Goal: Task Accomplishment & Management: Use online tool/utility

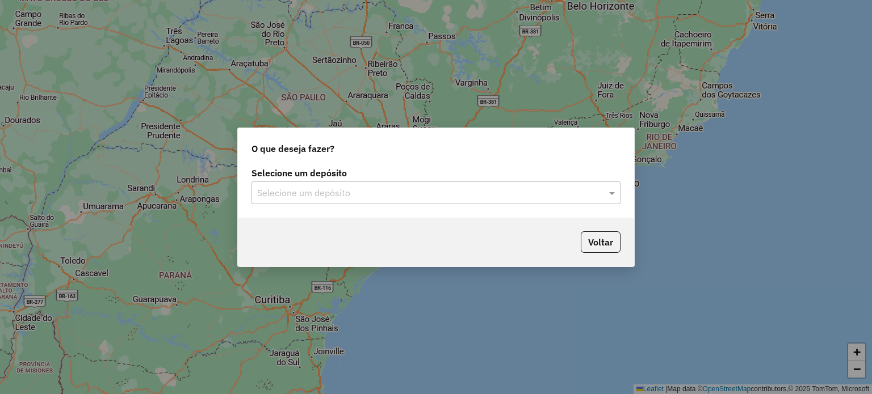
click at [381, 193] on input "text" at bounding box center [424, 194] width 335 height 14
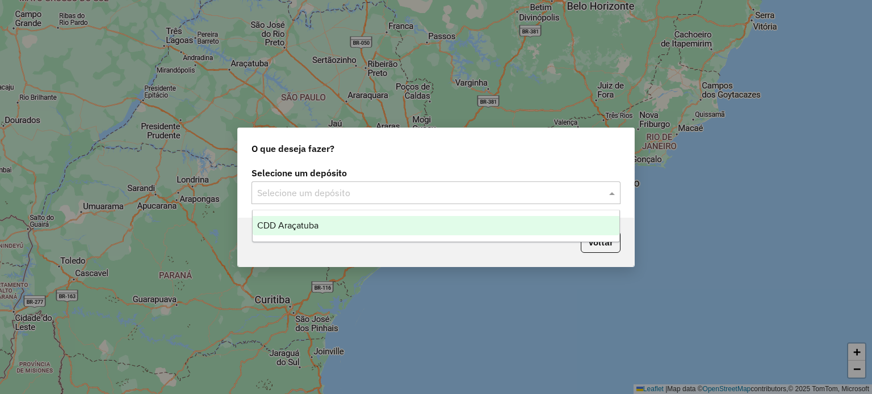
click at [368, 222] on div "CDD Araçatuba" at bounding box center [436, 225] width 367 height 19
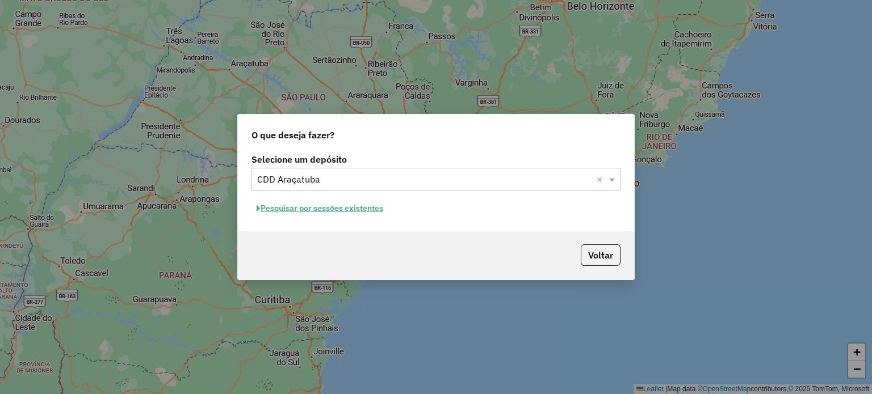
click at [343, 207] on button "Pesquisar por sessões existentes" at bounding box center [319, 209] width 137 height 18
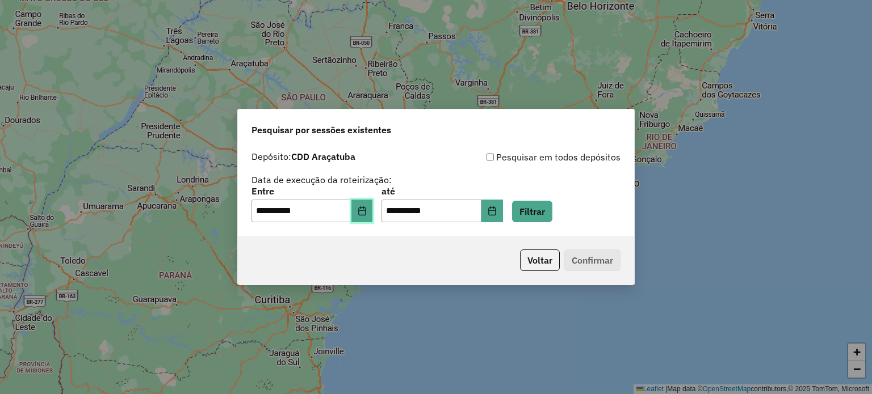
click at [370, 216] on button "Choose Date" at bounding box center [362, 211] width 22 height 23
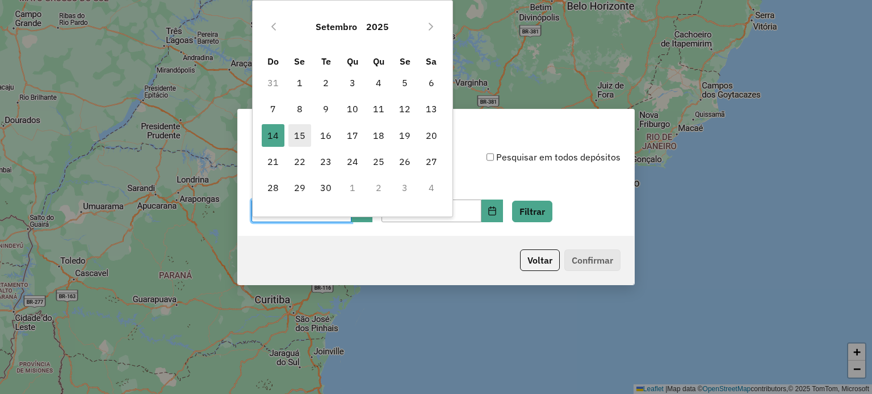
click at [300, 136] on span "15" at bounding box center [299, 135] width 23 height 23
type input "**********"
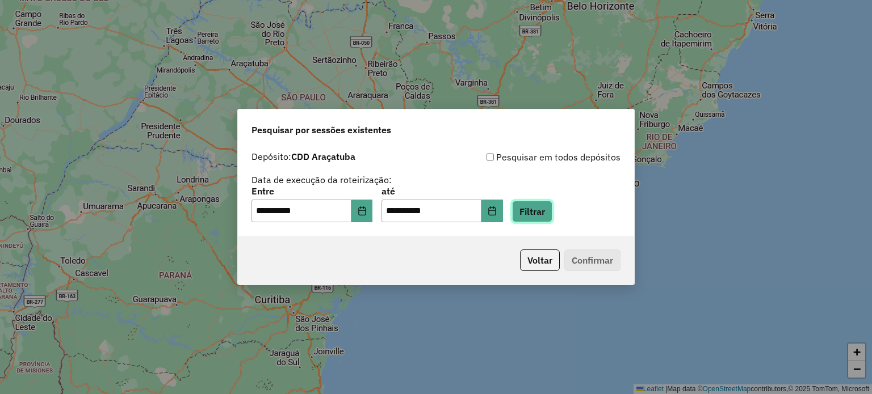
click at [549, 216] on button "Filtrar" at bounding box center [532, 212] width 40 height 22
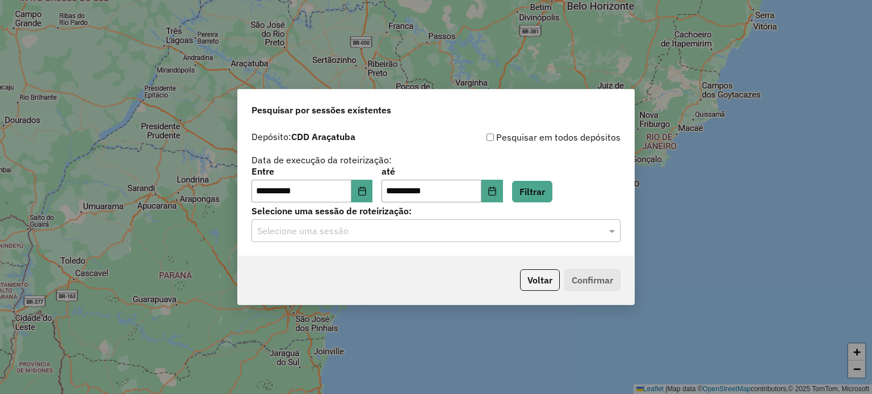
click at [363, 237] on input "text" at bounding box center [424, 232] width 335 height 14
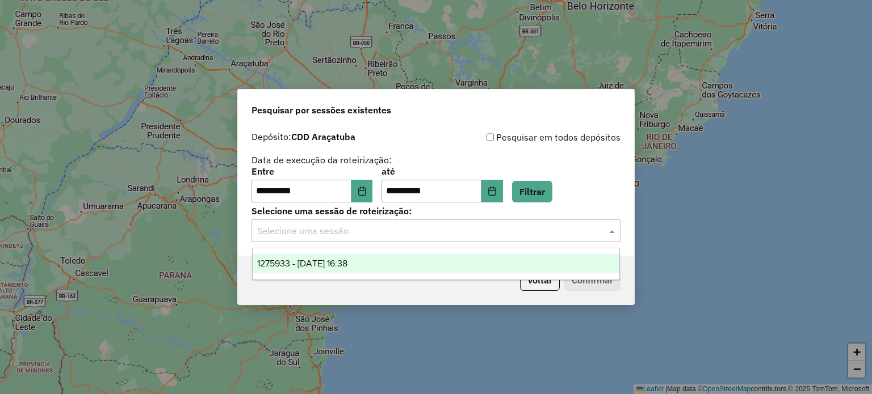
click at [341, 265] on span "1275933 - 15/09/2025 16:38" at bounding box center [302, 264] width 90 height 10
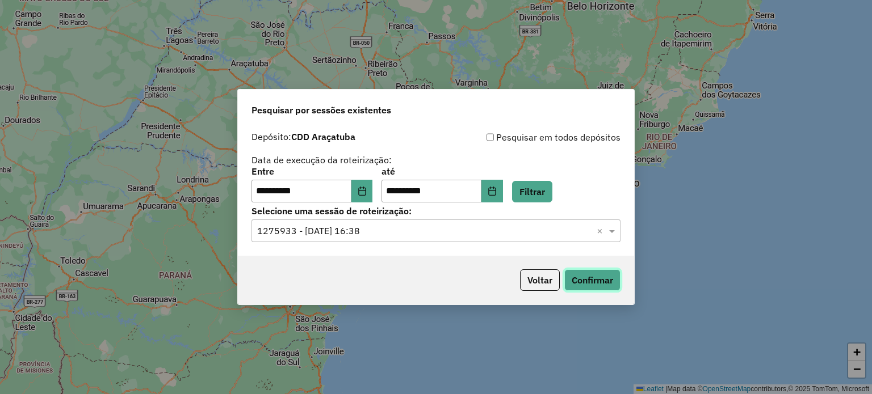
click at [591, 284] on button "Confirmar" at bounding box center [592, 281] width 56 height 22
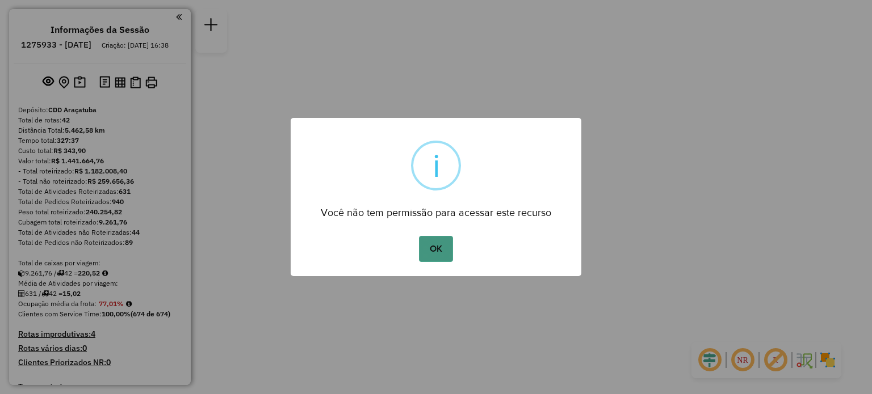
click at [448, 253] on button "OK" at bounding box center [435, 249] width 33 height 26
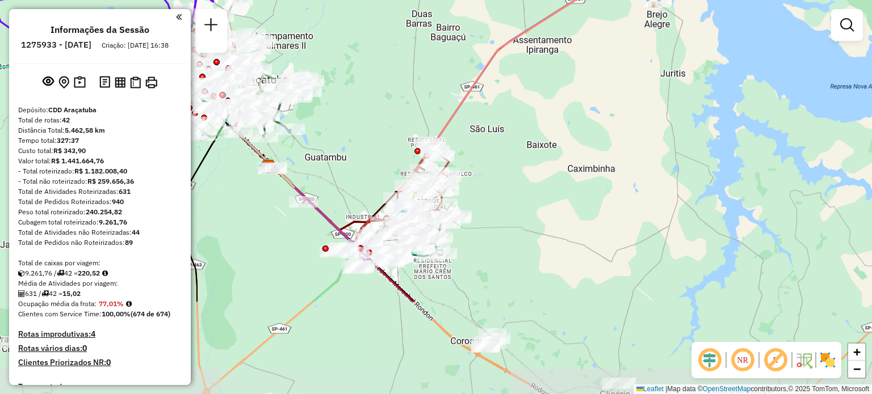
drag, startPoint x: 442, startPoint y: 309, endPoint x: 518, endPoint y: 177, distance: 152.3
click at [518, 177] on div "Janela de atendimento Grade de atendimento Capacidade Transportadoras Veículos …" at bounding box center [436, 197] width 872 height 394
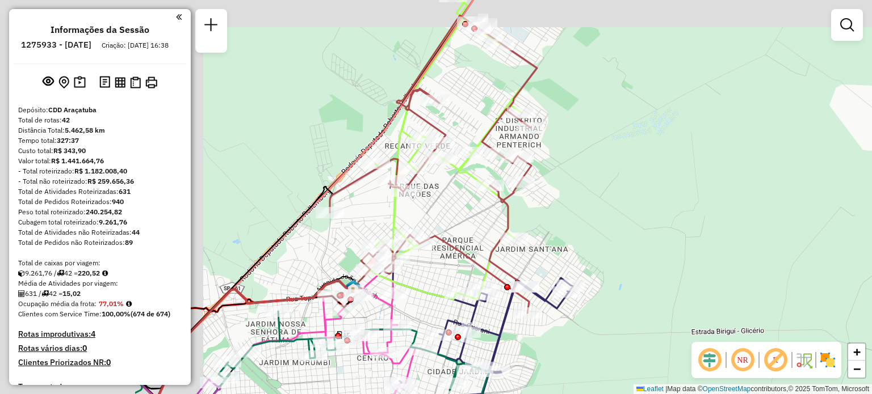
drag, startPoint x: 418, startPoint y: 173, endPoint x: 642, endPoint y: 202, distance: 226.1
click at [642, 202] on div "Janela de atendimento Grade de atendimento Capacidade Transportadoras Veículos …" at bounding box center [436, 197] width 872 height 394
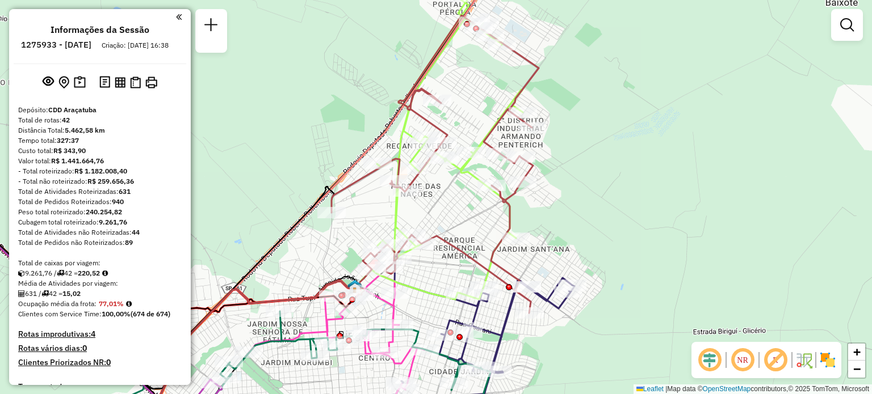
click at [831, 365] on img at bounding box center [827, 360] width 18 height 18
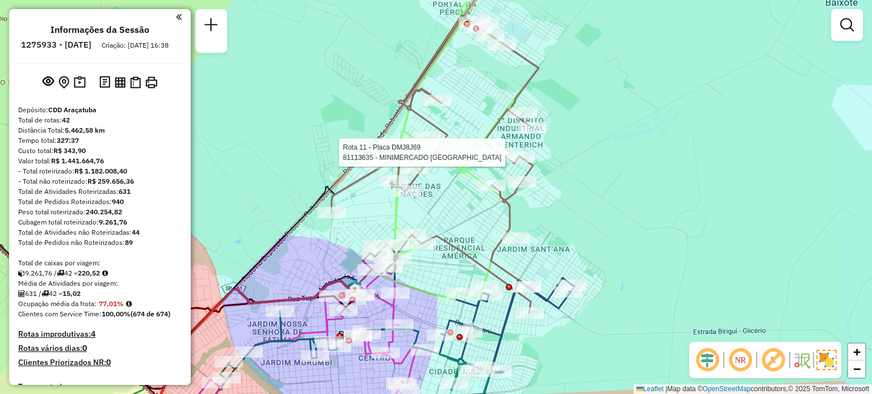
select select "**********"
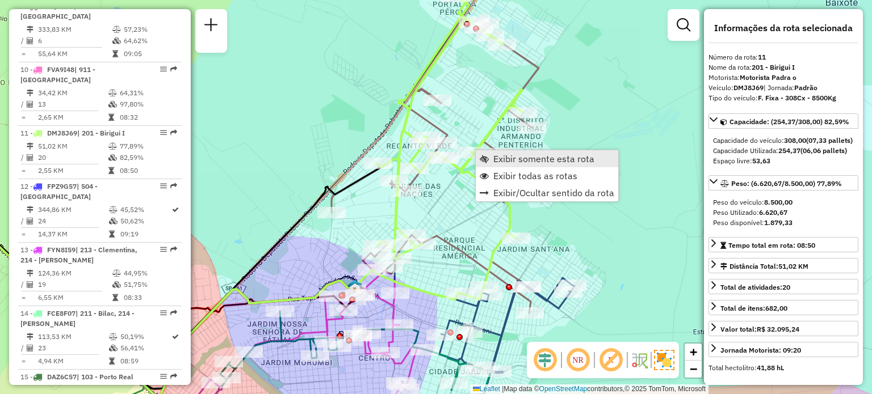
scroll to position [1059, 0]
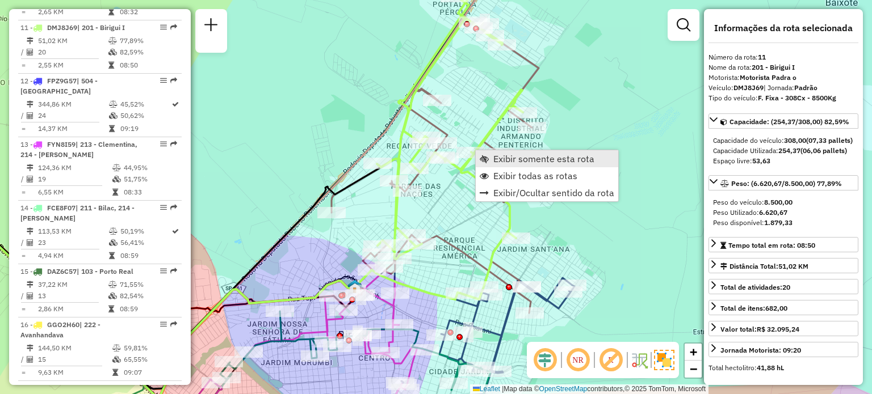
click at [506, 161] on span "Exibir somente esta rota" at bounding box center [543, 158] width 101 height 9
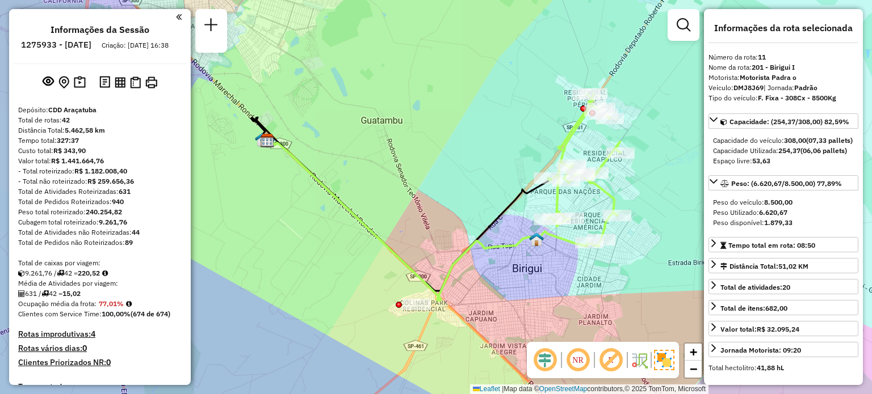
scroll to position [994, 0]
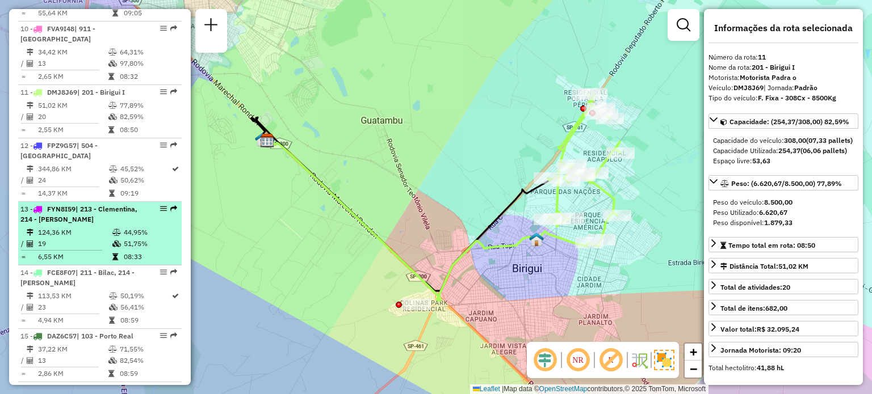
click at [117, 206] on span "| 213 - Clementina, 214 - [PERSON_NAME]" at bounding box center [78, 214] width 117 height 19
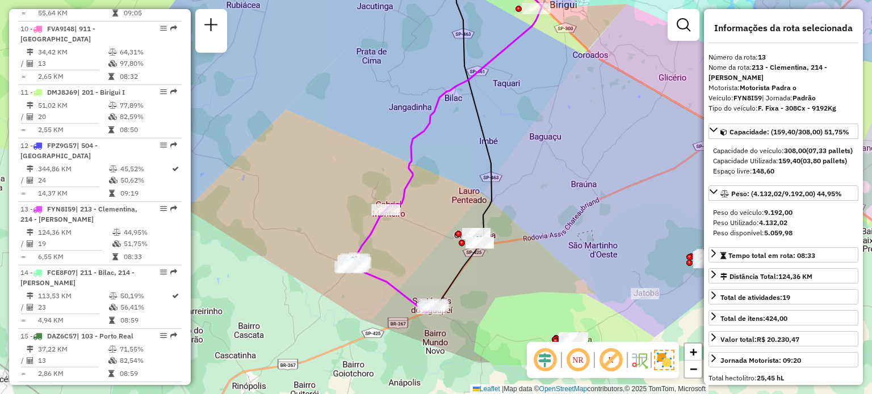
drag, startPoint x: 532, startPoint y: 262, endPoint x: 541, endPoint y: 194, distance: 68.8
click at [541, 194] on div "Janela de atendimento Grade de atendimento Capacidade Transportadoras Veículos …" at bounding box center [436, 197] width 872 height 394
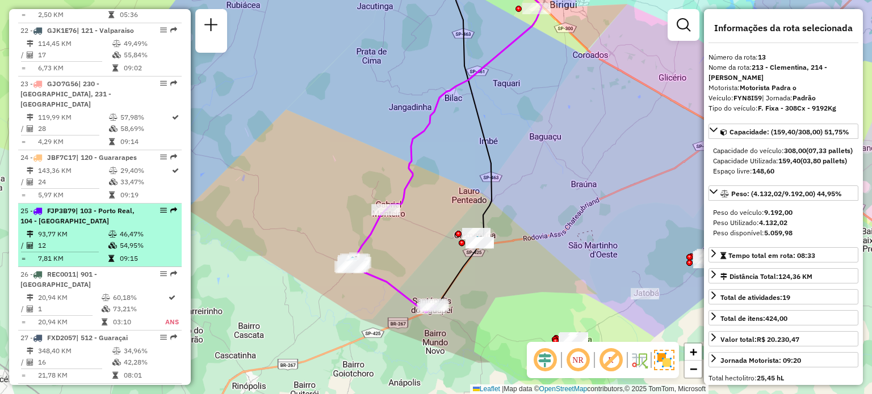
click at [83, 213] on div "25 - FJP3B79 | 103 - Porto Real, 104 - [GEOGRAPHIC_DATA]" at bounding box center [80, 216] width 120 height 20
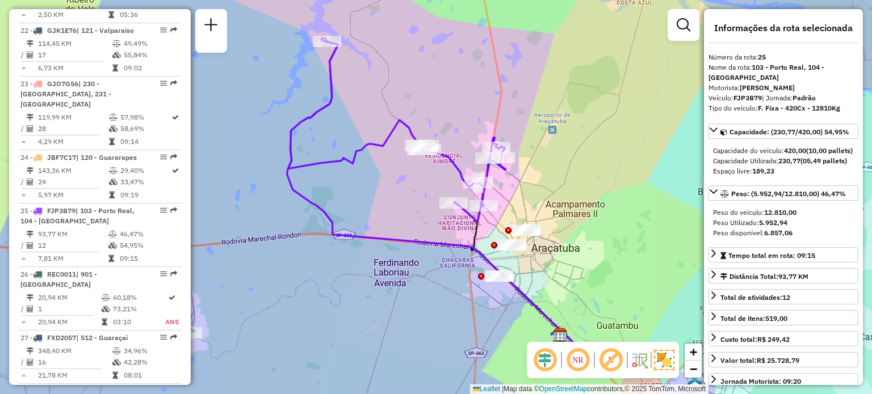
scroll to position [2728, 0]
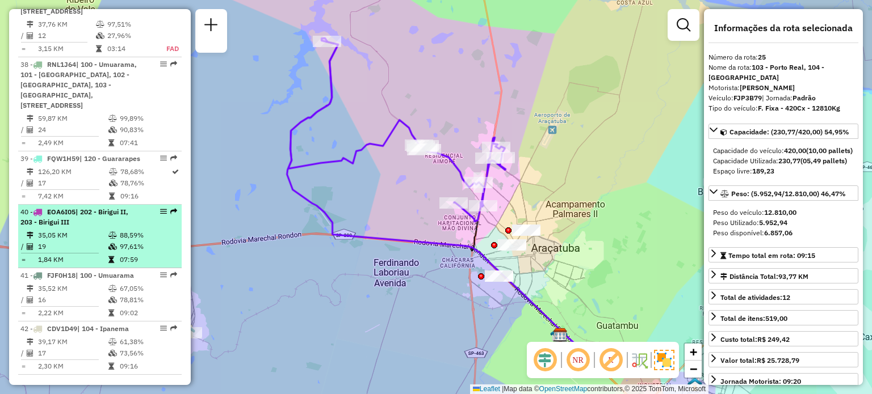
click at [55, 230] on td "35,05 KM" at bounding box center [72, 235] width 70 height 11
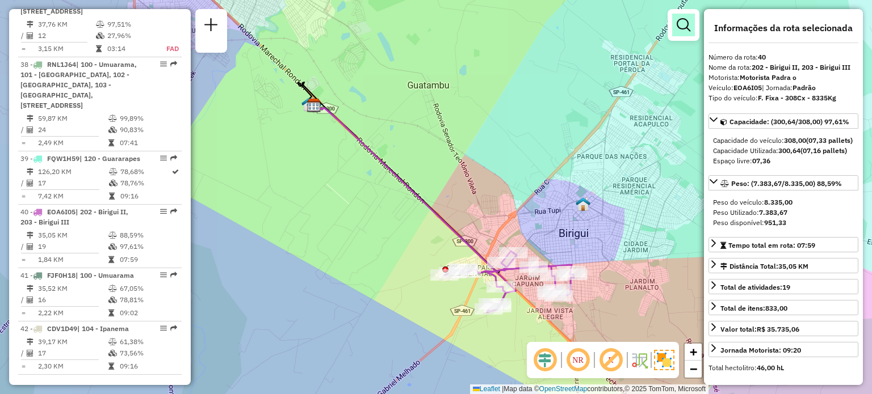
scroll to position [1365, 0]
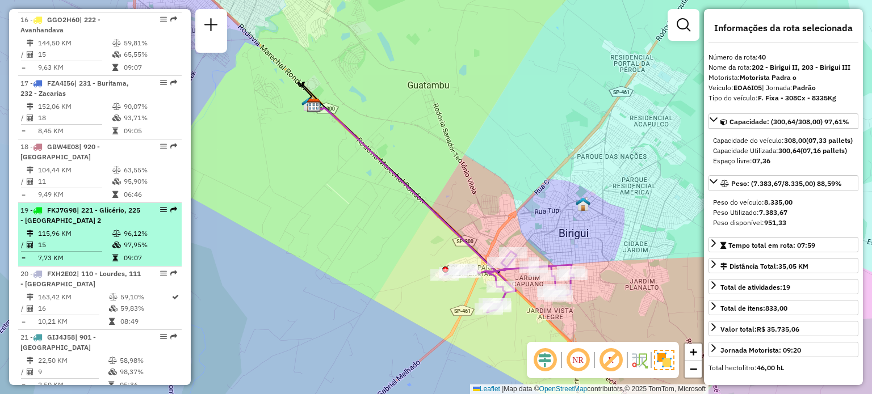
click at [81, 211] on div "19 - FKJ7G98 | 221 - Glicério, 225 - [GEOGRAPHIC_DATA] 2" at bounding box center [80, 215] width 120 height 20
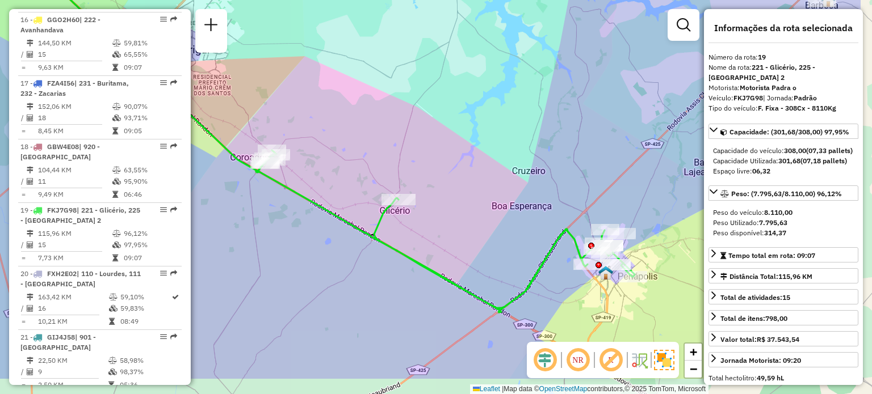
drag, startPoint x: 390, startPoint y: 364, endPoint x: 283, endPoint y: 304, distance: 122.8
click at [283, 304] on div "Janela de atendimento Grade de atendimento Capacidade Transportadoras Veículos …" at bounding box center [436, 197] width 872 height 394
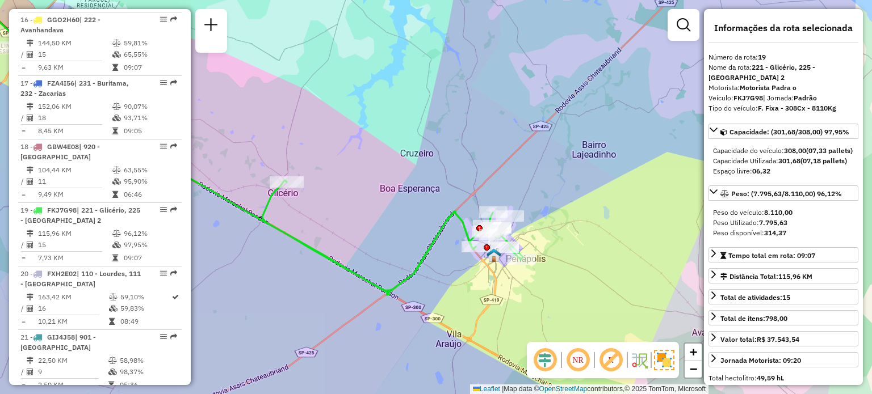
drag, startPoint x: 631, startPoint y: 250, endPoint x: 527, endPoint y: 238, distance: 105.1
click at [527, 238] on div "Janela de atendimento Grade de atendimento Capacidade Transportadoras Veículos …" at bounding box center [436, 197] width 872 height 394
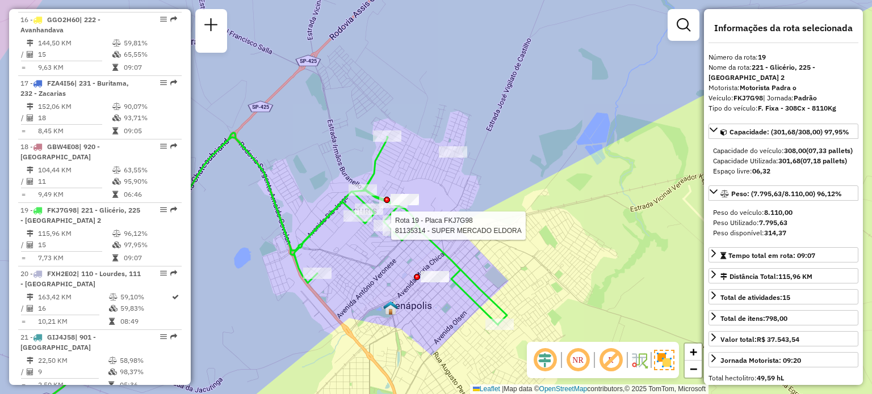
click at [503, 195] on div "Rota 19 - Placa FKJ7G98 81135314 - SUPER MERCADO ELDORA Janela de atendimento G…" at bounding box center [436, 197] width 872 height 394
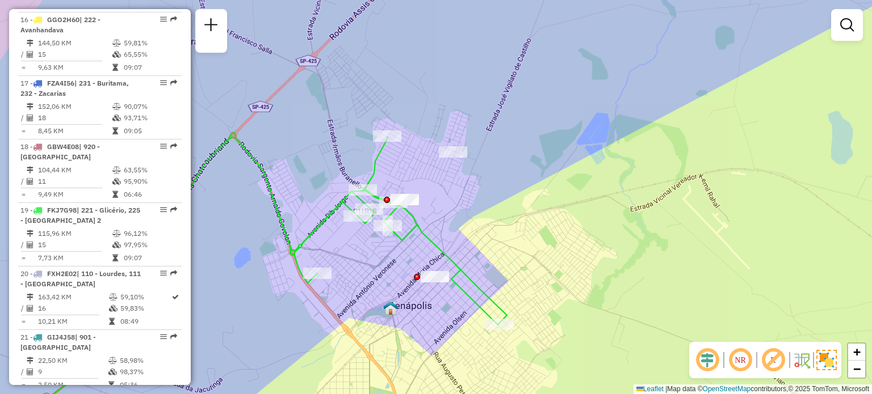
drag, startPoint x: 503, startPoint y: 195, endPoint x: 612, endPoint y: 314, distance: 161.5
click at [612, 314] on div "Janela de atendimento Grade de atendimento Capacidade Transportadoras Veículos …" at bounding box center [436, 197] width 872 height 394
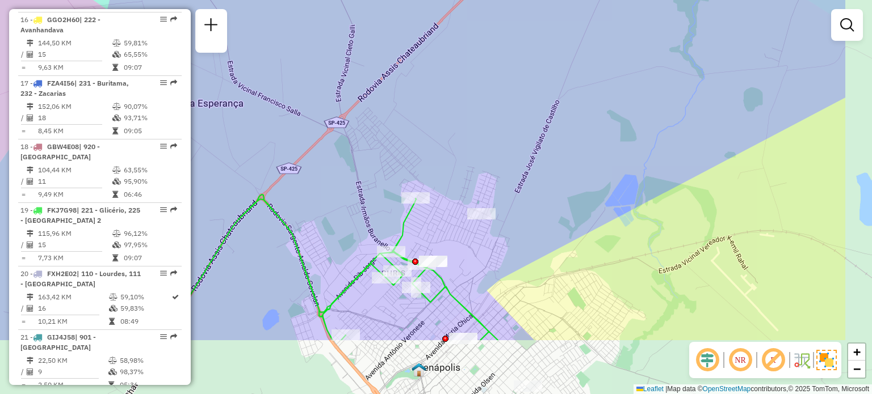
drag, startPoint x: 640, startPoint y: 338, endPoint x: 524, endPoint y: 243, distance: 149.6
click at [524, 243] on div "Janela de atendimento Grade de atendimento Capacidade Transportadoras Veículos …" at bounding box center [436, 197] width 872 height 394
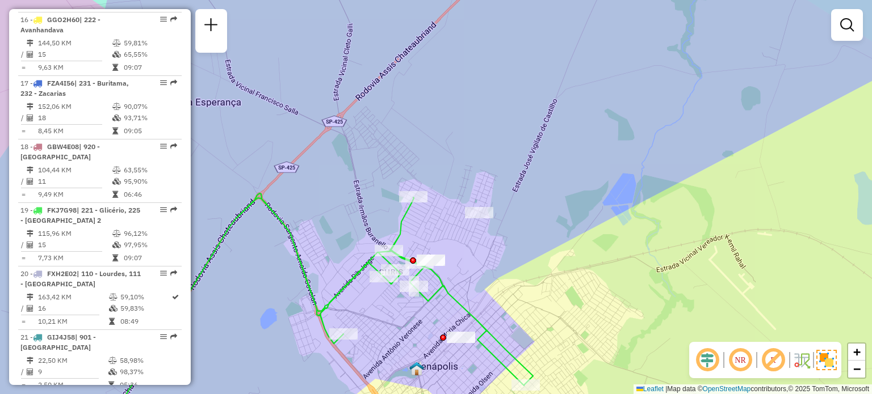
click at [733, 359] on em at bounding box center [740, 360] width 27 height 27
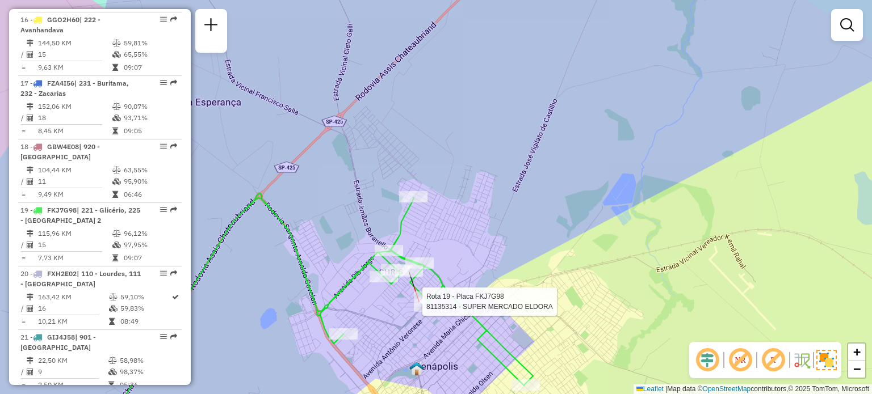
select select "**********"
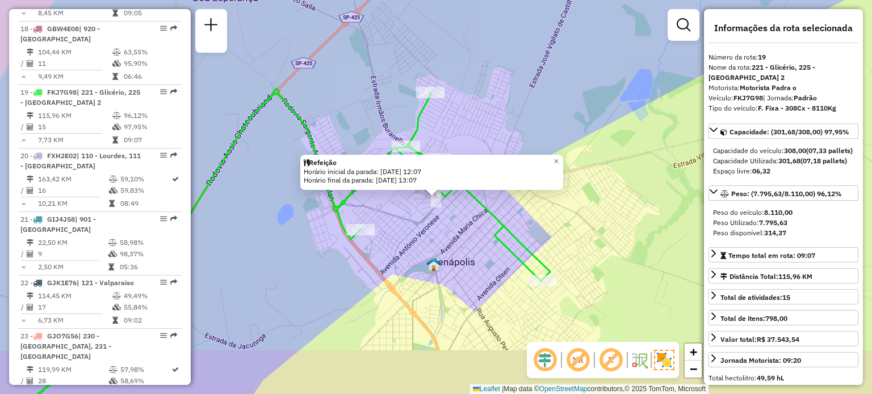
scroll to position [1546, 0]
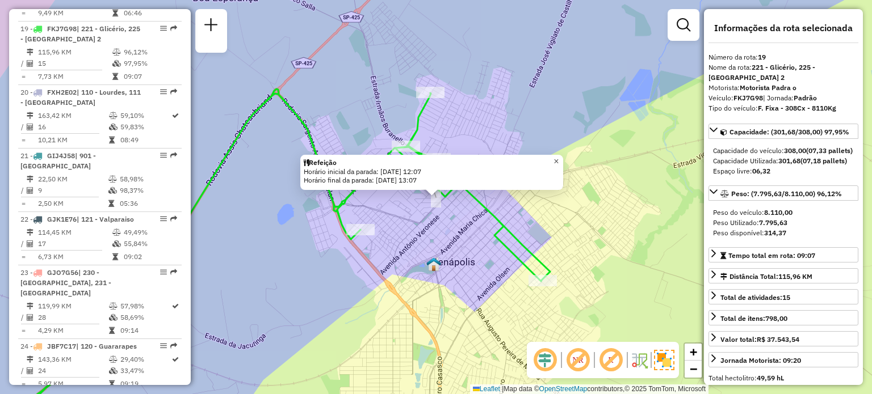
click at [559, 159] on span "×" at bounding box center [555, 162] width 5 height 10
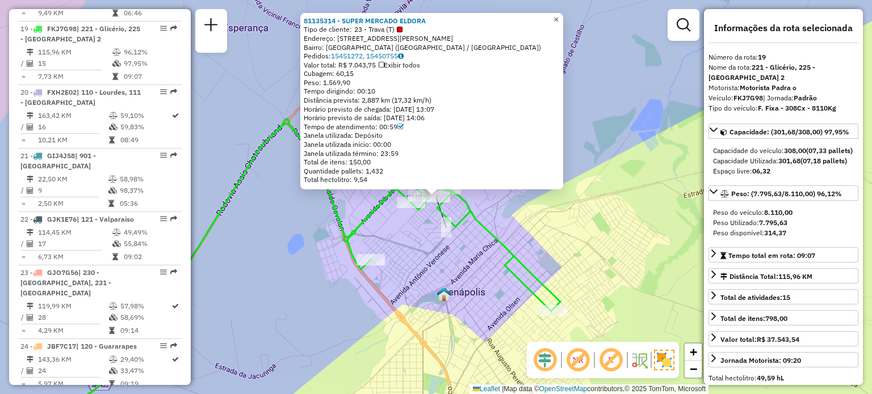
click at [559, 18] on span "×" at bounding box center [555, 20] width 5 height 10
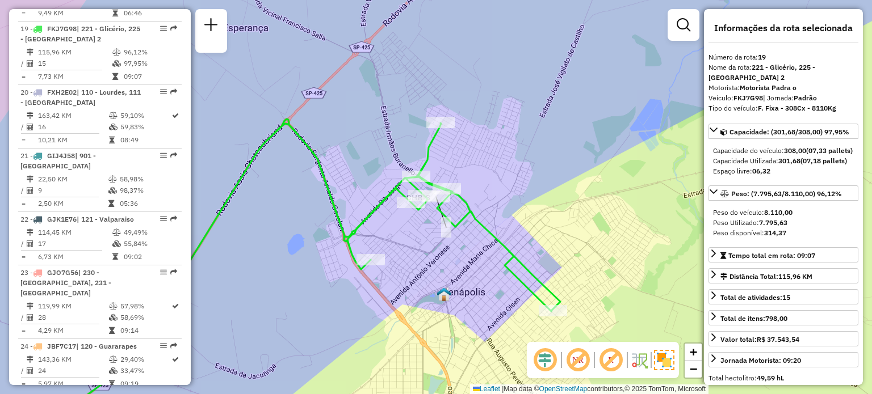
scroll to position [1058, 0]
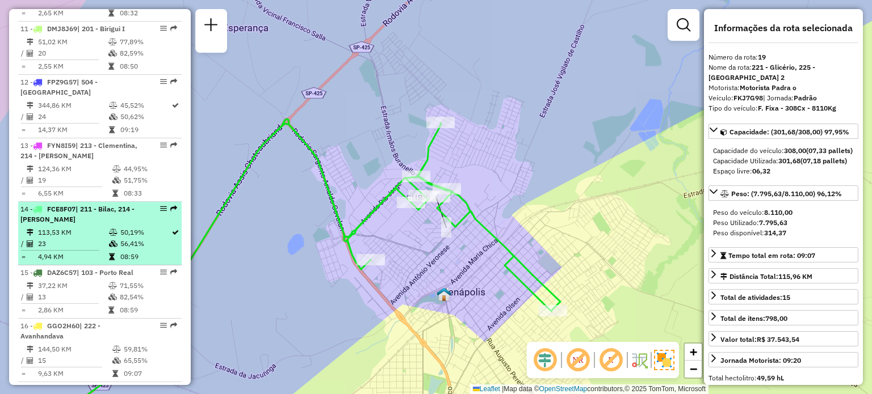
click at [56, 208] on span "| 211 - Bilac, 214 - [PERSON_NAME]" at bounding box center [77, 214] width 114 height 19
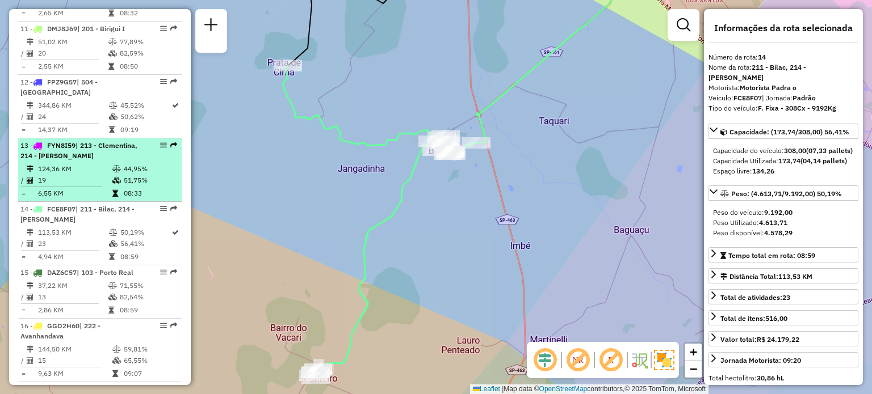
click at [60, 163] on td "124,36 KM" at bounding box center [74, 168] width 74 height 11
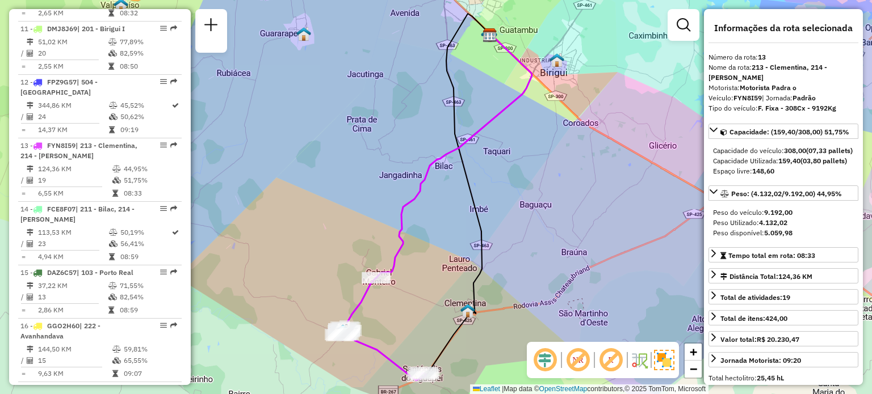
click at [301, 293] on div "Janela de atendimento Grade de atendimento Capacidade Transportadoras Veículos …" at bounding box center [436, 197] width 872 height 394
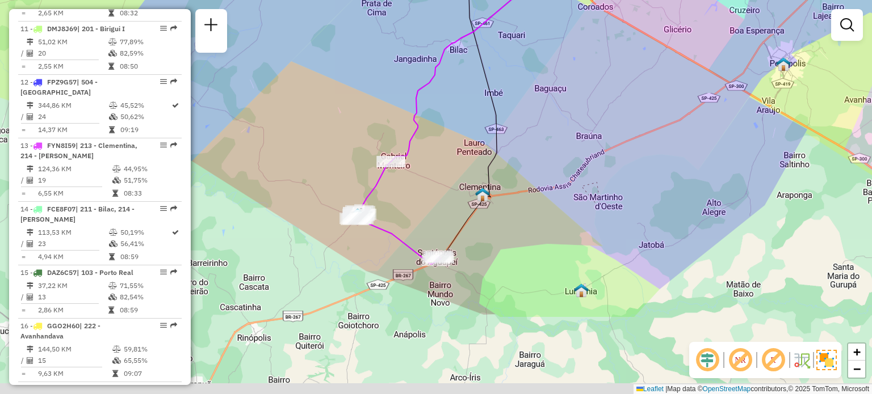
drag, startPoint x: 293, startPoint y: 339, endPoint x: 307, endPoint y: 223, distance: 116.7
click at [307, 223] on div "Janela de atendimento Grade de atendimento Capacidade Transportadoras Veículos …" at bounding box center [436, 197] width 872 height 394
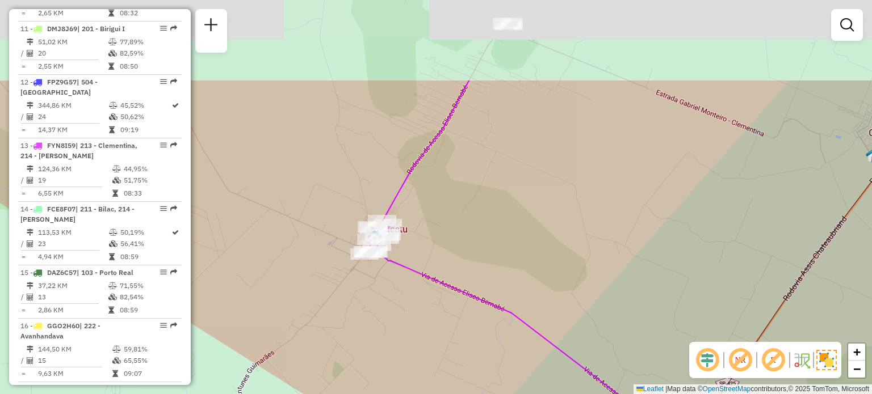
drag, startPoint x: 330, startPoint y: 202, endPoint x: 388, endPoint y: 322, distance: 133.8
click at [388, 322] on div "Janela de atendimento Grade de atendimento Capacidade Transportadoras Veículos …" at bounding box center [436, 197] width 872 height 394
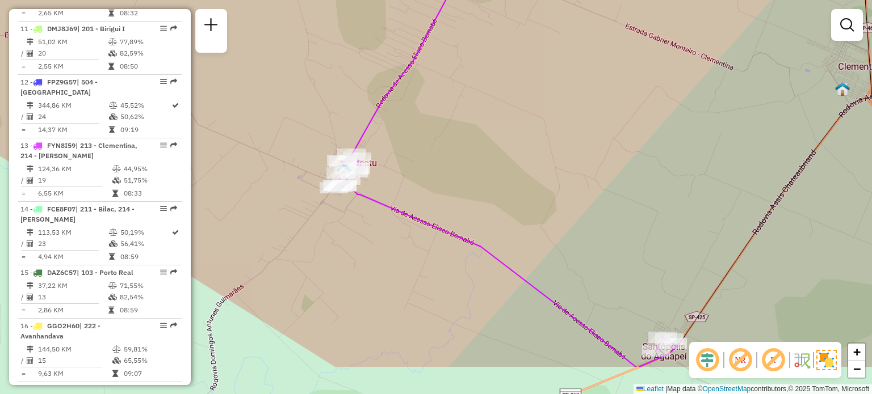
drag, startPoint x: 415, startPoint y: 334, endPoint x: 384, endPoint y: 268, distance: 73.1
click at [384, 268] on div "Janela de atendimento Grade de atendimento Capacidade Transportadoras Veículos …" at bounding box center [436, 197] width 872 height 394
